Goal: Book appointment/travel/reservation

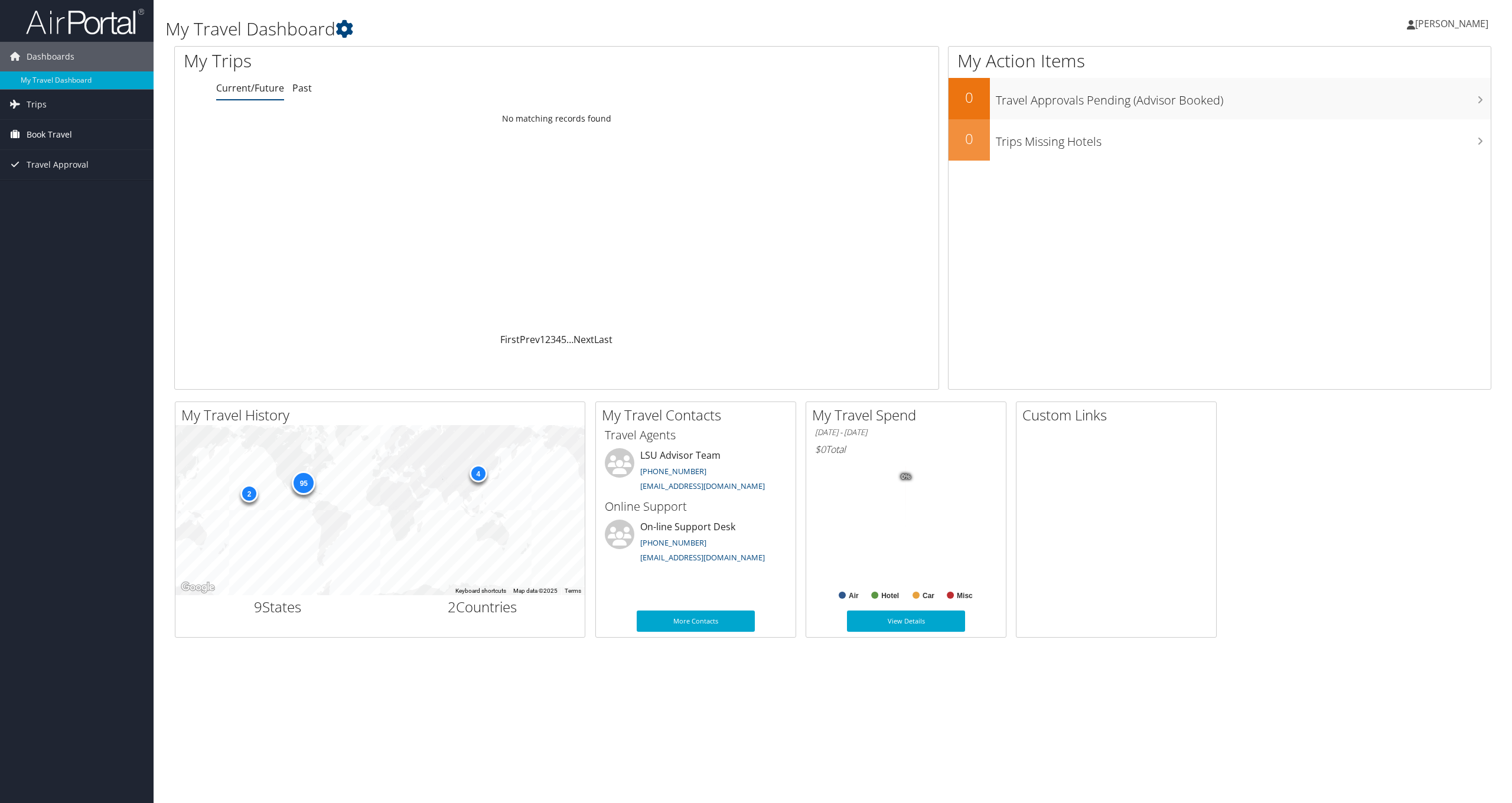
click at [47, 133] on span "Book Travel" at bounding box center [49, 134] width 45 height 29
click at [87, 179] on link "Book/Manage Online Trips" at bounding box center [76, 175] width 154 height 17
click at [41, 105] on span "Trips" at bounding box center [37, 104] width 20 height 29
click at [49, 130] on link "Current/Future Trips" at bounding box center [76, 127] width 154 height 17
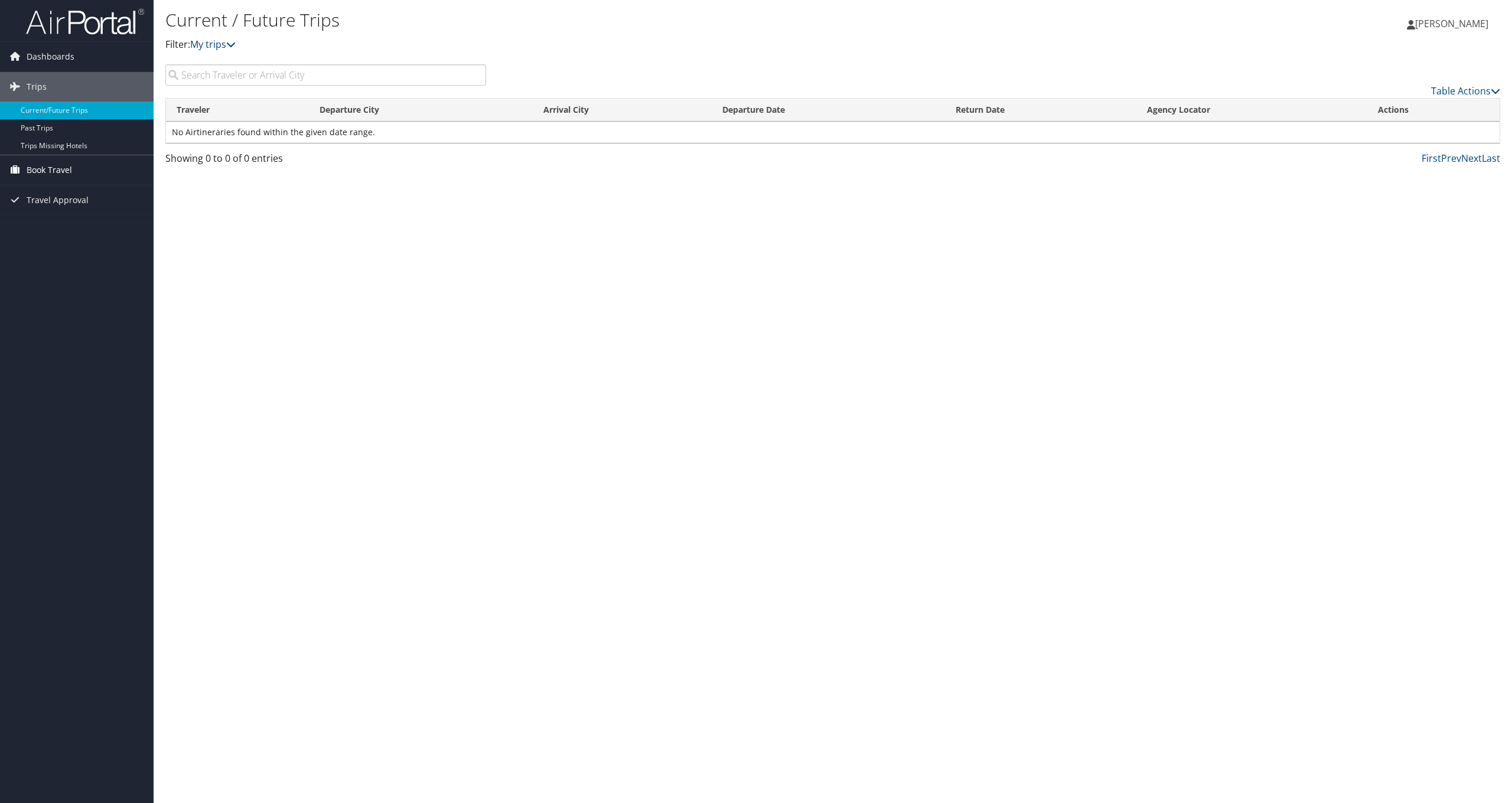
click at [54, 177] on span "Book Travel" at bounding box center [49, 170] width 45 height 29
